Goal: Information Seeking & Learning: Learn about a topic

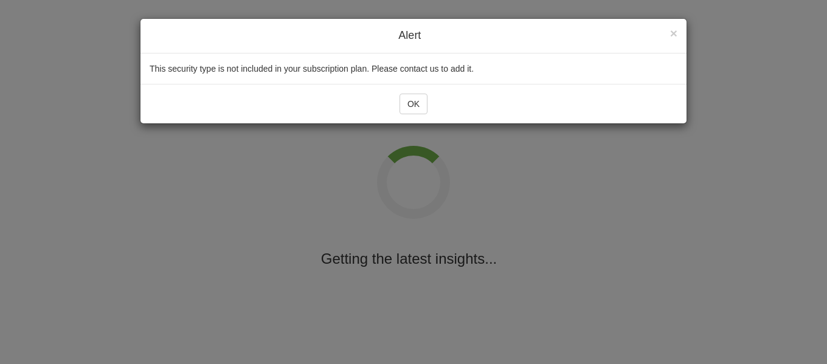
click at [412, 116] on div "OK" at bounding box center [414, 104] width 546 height 40
click at [414, 110] on button "OK" at bounding box center [414, 104] width 28 height 21
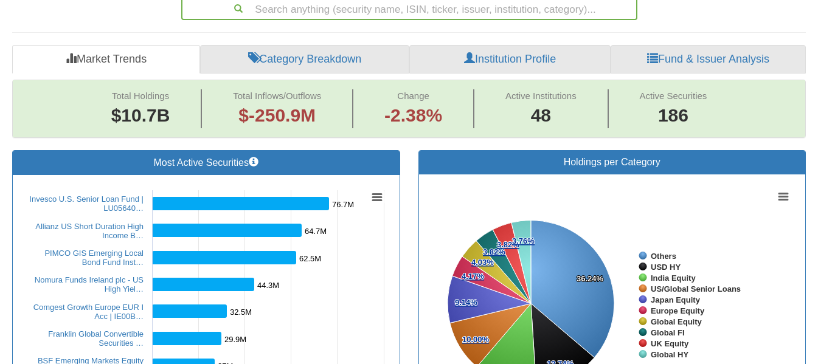
scroll to position [638, 0]
